Goal: Information Seeking & Learning: Learn about a topic

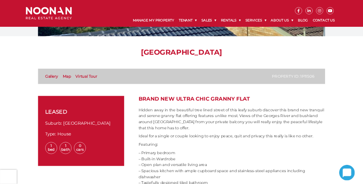
scroll to position [153, 0]
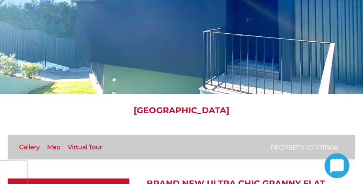
drag, startPoint x: 543, startPoint y: 0, endPoint x: 277, endPoint y: 113, distance: 289.1
click at [277, 113] on h1 "[GEOGRAPHIC_DATA]" at bounding box center [182, 111] width 348 height 10
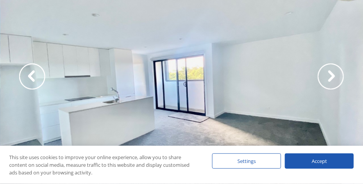
scroll to position [0, 0]
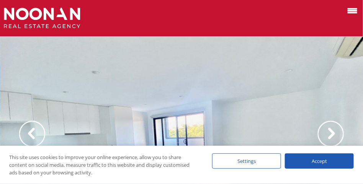
click at [311, 160] on div "Accept" at bounding box center [319, 161] width 69 height 15
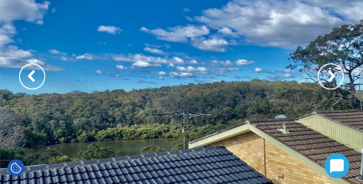
scroll to position [60, 0]
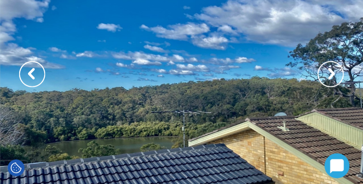
click at [330, 78] on img at bounding box center [331, 74] width 26 height 26
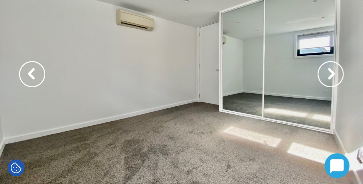
click at [329, 77] on img at bounding box center [331, 74] width 26 height 26
click at [329, 76] on img at bounding box center [331, 74] width 26 height 26
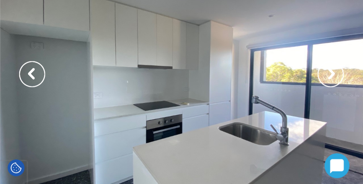
click at [329, 76] on img at bounding box center [331, 74] width 26 height 26
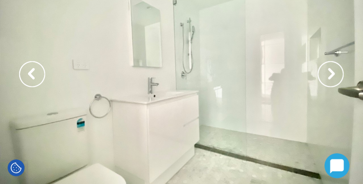
click at [331, 75] on img at bounding box center [331, 74] width 26 height 26
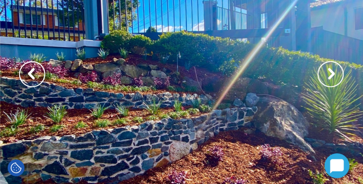
click at [331, 75] on img at bounding box center [331, 74] width 26 height 26
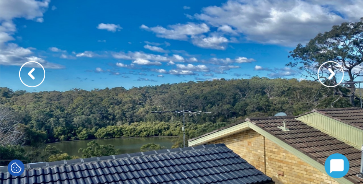
click at [331, 75] on img at bounding box center [331, 74] width 26 height 26
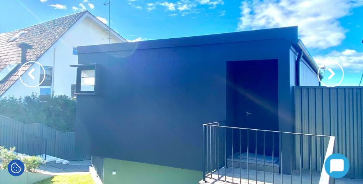
click at [331, 75] on img at bounding box center [331, 74] width 26 height 26
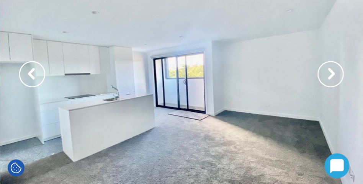
click at [331, 75] on img at bounding box center [331, 74] width 26 height 26
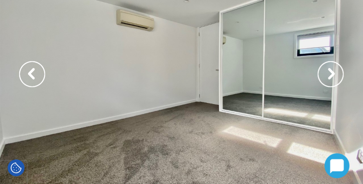
click at [331, 75] on img at bounding box center [331, 74] width 26 height 26
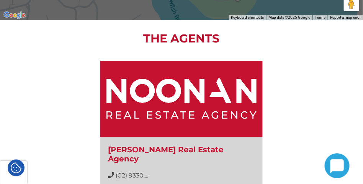
scroll to position [846, 0]
